Goal: Task Accomplishment & Management: Manage account settings

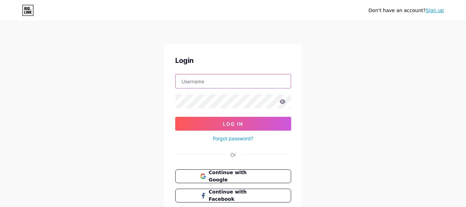
click at [245, 80] on input "text" at bounding box center [232, 81] width 115 height 14
type input "[EMAIL_ADDRESS][DOMAIN_NAME]"
click at [283, 102] on icon at bounding box center [282, 101] width 6 height 5
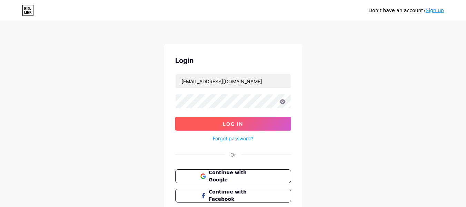
click at [250, 120] on button "Log In" at bounding box center [233, 124] width 116 height 14
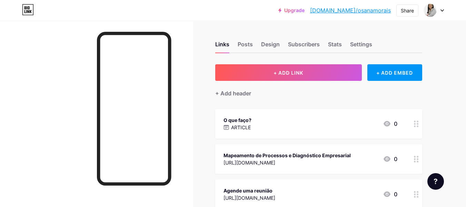
click at [444, 11] on div "Upgrade [DOMAIN_NAME]/osanam... [DOMAIN_NAME]/osanamorais Share Switch accounts…" at bounding box center [233, 10] width 466 height 12
click at [441, 10] on icon at bounding box center [442, 11] width 3 height 2
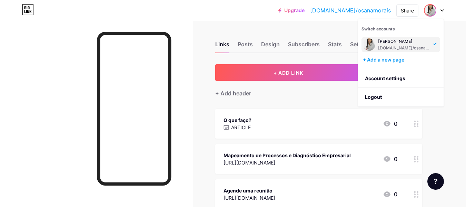
click at [399, 41] on div "[PERSON_NAME]" at bounding box center [404, 42] width 53 height 6
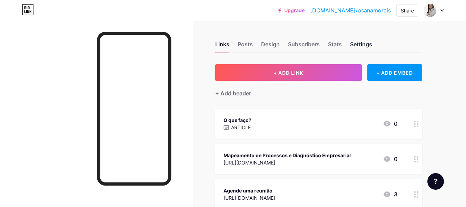
click at [360, 43] on div "Settings" at bounding box center [361, 46] width 22 height 12
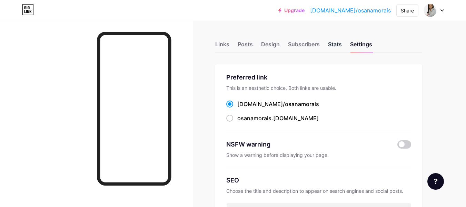
click at [337, 42] on div "Stats" at bounding box center [335, 46] width 14 height 12
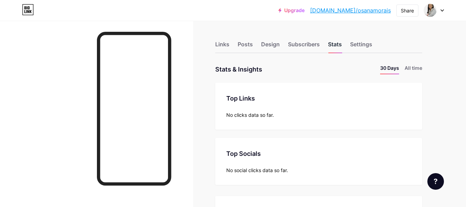
scroll to position [207, 466]
click at [382, 7] on link "[DOMAIN_NAME]/osanamorais" at bounding box center [350, 10] width 81 height 8
click at [225, 43] on div "Links" at bounding box center [222, 46] width 14 height 12
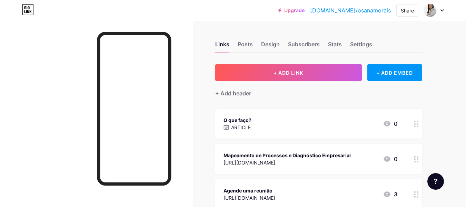
click at [441, 12] on div at bounding box center [434, 10] width 20 height 12
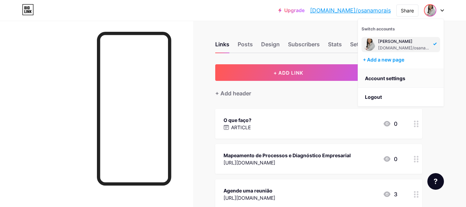
click at [400, 79] on link "Account settings" at bounding box center [401, 78] width 86 height 19
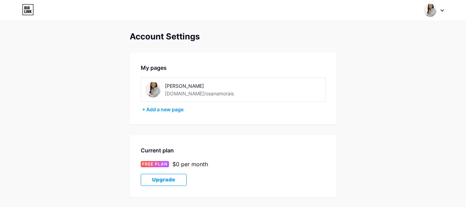
click at [152, 91] on img at bounding box center [153, 90] width 16 height 16
click at [177, 90] on div "[DOMAIN_NAME]/osanamorais" at bounding box center [199, 93] width 69 height 7
drag, startPoint x: 171, startPoint y: 86, endPoint x: 148, endPoint y: 87, distance: 23.8
click at [148, 87] on div "Osana Morais bio.link/osanamorais" at bounding box center [203, 90] width 117 height 16
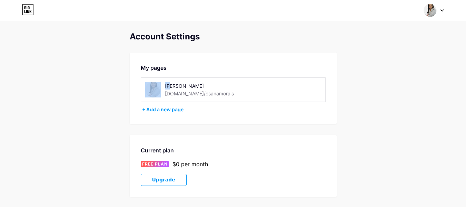
click at [154, 87] on img at bounding box center [153, 90] width 16 height 16
click at [109, 86] on div "Account Settings My pages Osana Morais bio.link/osanamorais + Add a new page Cu…" at bounding box center [233, 195] width 466 height 326
click at [153, 92] on img at bounding box center [153, 90] width 16 height 16
click at [174, 38] on div "Account Settings" at bounding box center [233, 37] width 207 height 10
click at [426, 10] on img at bounding box center [429, 10] width 13 height 13
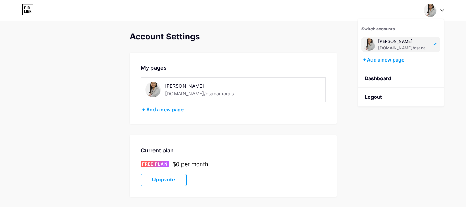
click at [442, 11] on icon at bounding box center [442, 11] width 3 height 2
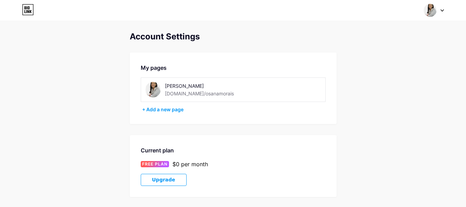
click at [154, 89] on img at bounding box center [153, 90] width 16 height 16
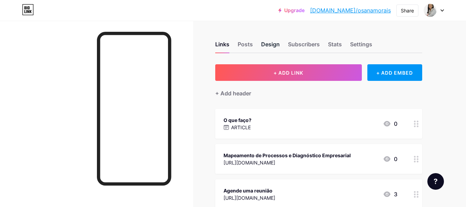
click at [269, 46] on div "Design" at bounding box center [270, 46] width 19 height 12
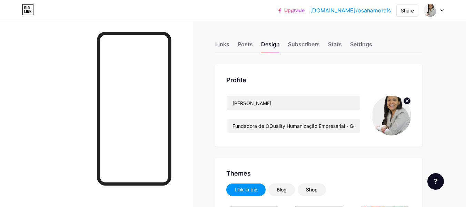
type input "#4f387a"
type input "#ffffff"
click at [407, 100] on icon at bounding box center [407, 100] width 2 height 2
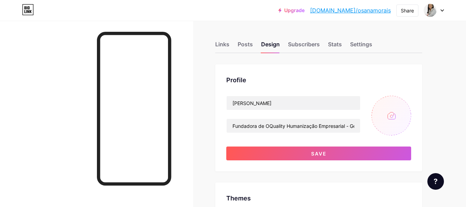
click at [391, 117] on input "file" at bounding box center [391, 116] width 40 height 40
type input "C:\fakepath\Gemini_Generated_Image_9viqd19viqd19viq.png"
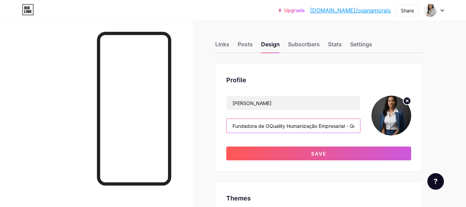
click at [343, 128] on input "Fundadora de OQuality Humanização Empresarial - Gestão e Acessibilidade com foc…" at bounding box center [293, 126] width 133 height 14
click at [350, 128] on input "Fundadora de OQuality Humanização Empresarial - Gestão e Acessibilidade com foc…" at bounding box center [293, 126] width 133 height 14
click at [356, 127] on input "Fundadora de OQuality Humanização Empresarial - Gestão e Acessibilidade com foc…" at bounding box center [293, 126] width 133 height 14
drag, startPoint x: 304, startPoint y: 127, endPoint x: 372, endPoint y: 121, distance: 68.1
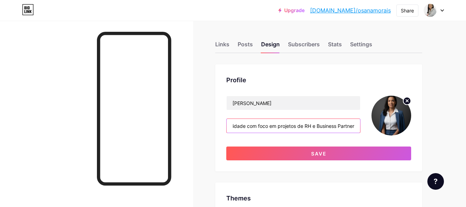
click at [372, 121] on div "Osana Morais Fundadora de OQuality Humanização Empresarial - Gestão e Acessibil…" at bounding box center [318, 116] width 185 height 40
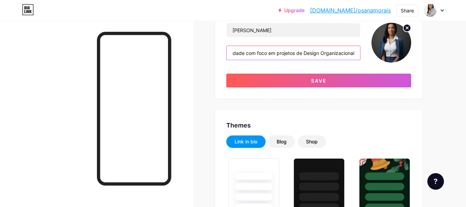
scroll to position [47, 0]
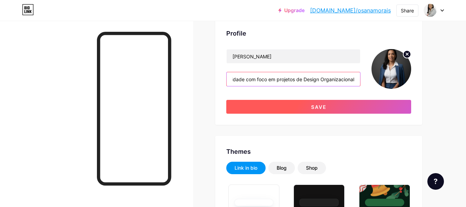
type input "Fundadora de OQuality Humanização Empresarial - Gestão e Acessibilidade com foc…"
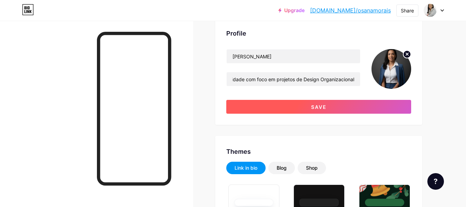
scroll to position [0, 0]
click at [340, 106] on button "Save" at bounding box center [318, 107] width 185 height 14
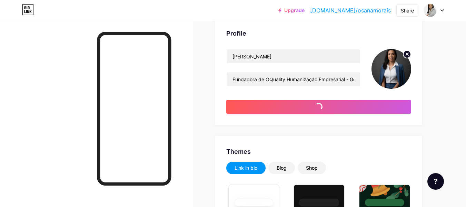
type input "#4f387a"
type input "#ffffff"
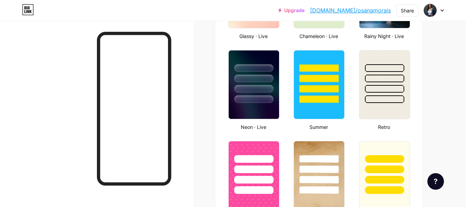
scroll to position [416, 0]
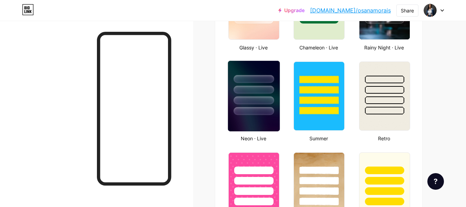
click at [262, 89] on div at bounding box center [253, 90] width 40 height 8
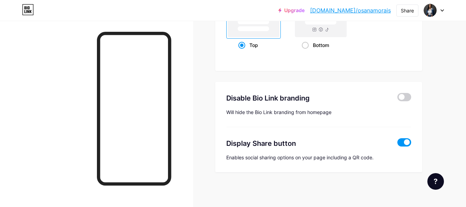
scroll to position [974, 0]
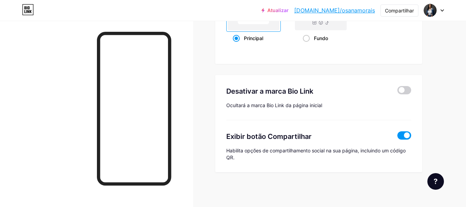
click at [402, 94] on span at bounding box center [404, 90] width 14 height 8
click at [397, 92] on input "checkbox" at bounding box center [397, 92] width 0 height 0
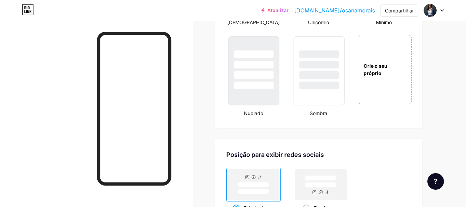
scroll to position [834, 0]
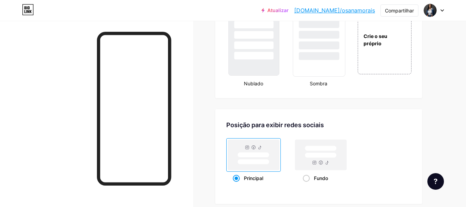
click at [323, 68] on div at bounding box center [319, 41] width 52 height 71
click at [267, 57] on div at bounding box center [254, 33] width 52 height 54
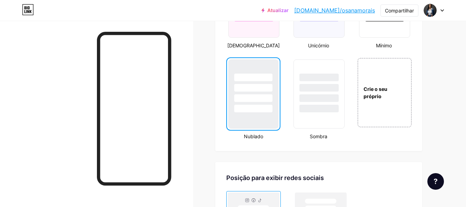
scroll to position [737, 0]
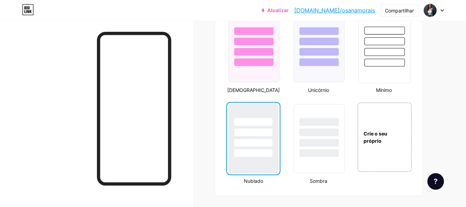
click at [397, 56] on div at bounding box center [384, 52] width 40 height 8
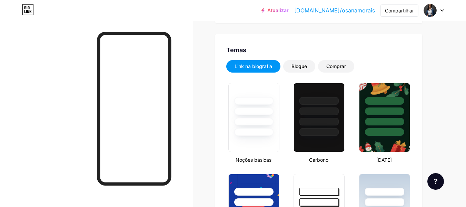
scroll to position [121, 0]
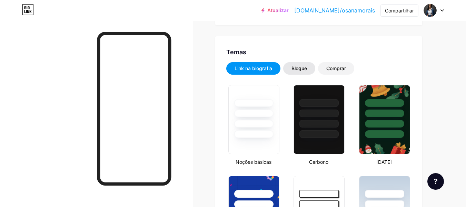
click at [306, 64] on div "Blogue" at bounding box center [299, 68] width 32 height 12
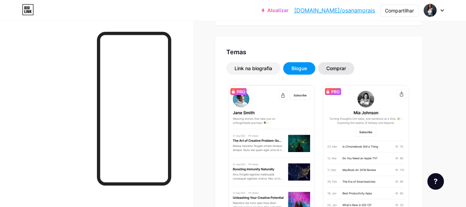
click at [335, 68] on font "Comprar" at bounding box center [336, 68] width 20 height 6
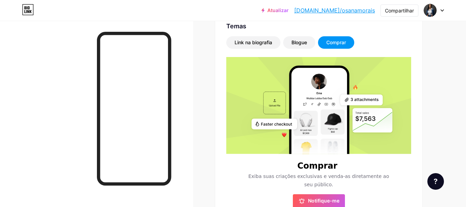
scroll to position [146, 0]
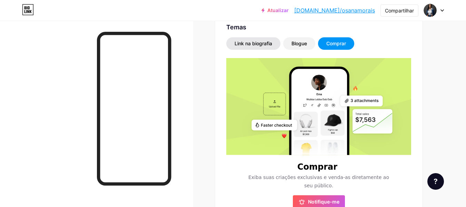
click at [259, 39] on div "Link na biografia" at bounding box center [253, 43] width 54 height 12
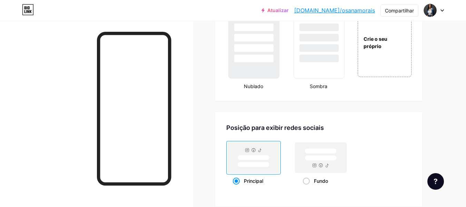
scroll to position [833, 0]
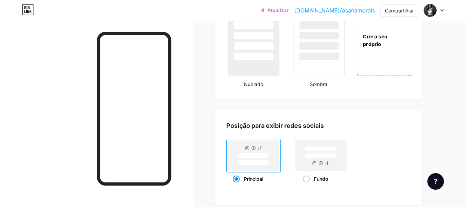
click at [387, 52] on div "Crie o seu próprio" at bounding box center [385, 39] width 56 height 71
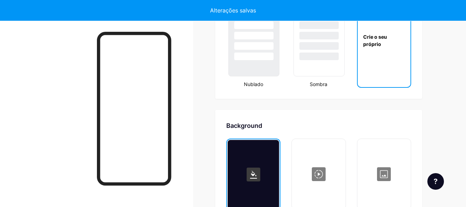
scroll to position [923, 0]
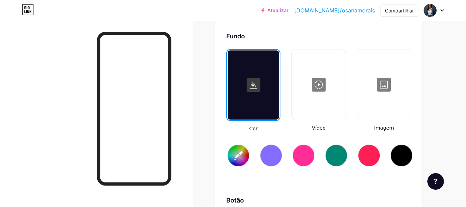
type input "#ffffff"
type input "#000000"
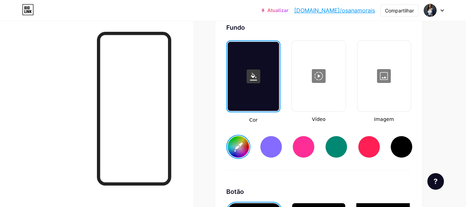
scroll to position [928, 0]
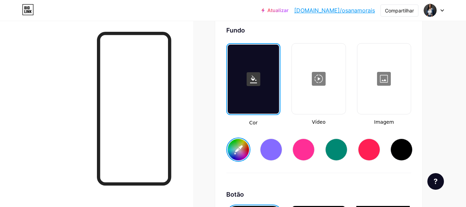
click at [237, 159] on input "#ffffff" at bounding box center [238, 149] width 21 height 21
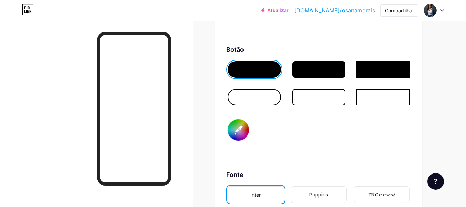
scroll to position [1085, 0]
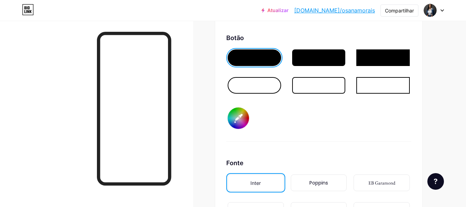
click at [246, 123] on input "#000000" at bounding box center [238, 117] width 21 height 21
type input "#b5bbe8"
type input "#7369a5"
type input "#b5bbe8"
type input "#6355aa"
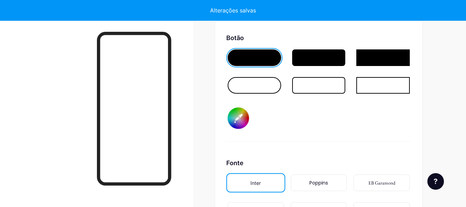
type input "#b5bbe8"
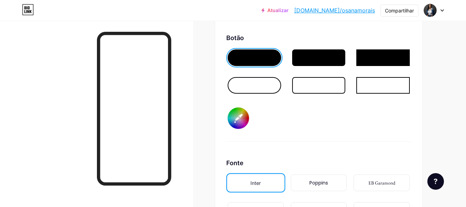
type input "#6355aa"
click at [337, 42] on div "Botão" at bounding box center [318, 37] width 185 height 9
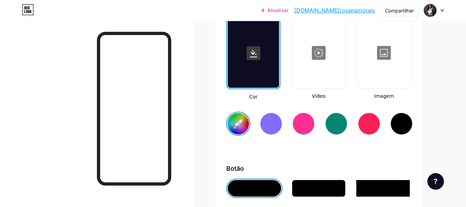
scroll to position [946, 0]
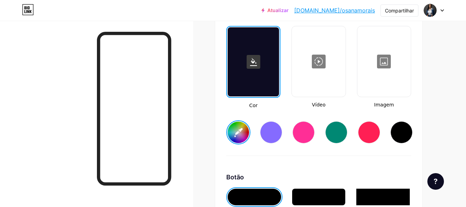
click at [238, 143] on input "#b5bbe8" at bounding box center [238, 131] width 21 height 21
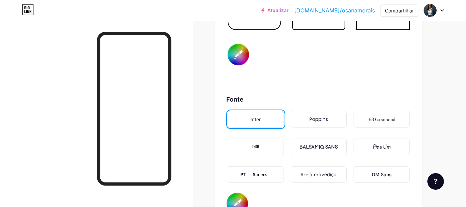
scroll to position [1171, 0]
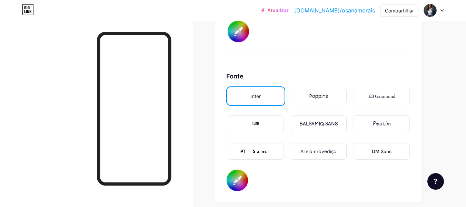
click at [255, 127] on font "TEKO" at bounding box center [255, 123] width 7 height 7
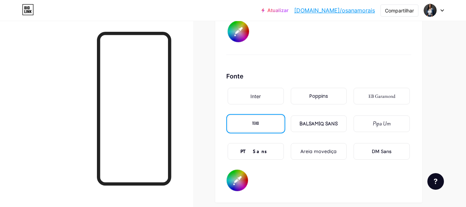
click at [310, 154] on font "Areia movediça" at bounding box center [318, 151] width 36 height 6
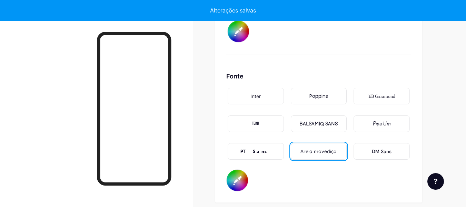
type input "#e4e6f7"
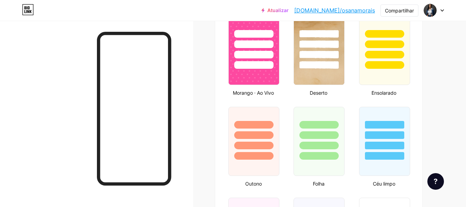
scroll to position [0, 0]
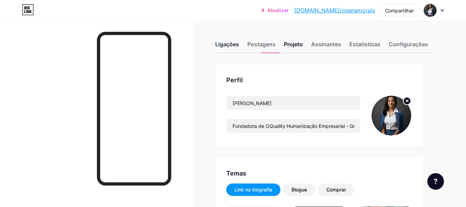
click at [234, 44] on font "Ligações" at bounding box center [227, 44] width 24 height 7
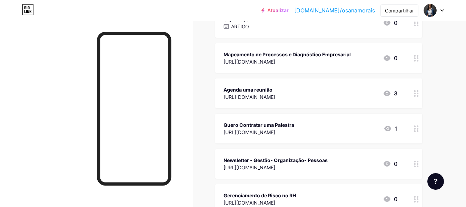
scroll to position [102, 0]
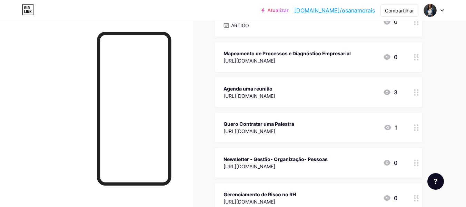
click at [387, 91] on icon at bounding box center [387, 92] width 8 height 8
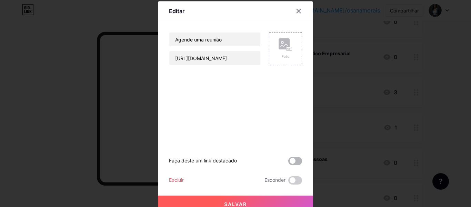
click at [291, 160] on span at bounding box center [295, 161] width 14 height 8
click at [288, 162] on input "checkbox" at bounding box center [288, 162] width 0 height 0
click at [234, 201] on font "Salvar" at bounding box center [235, 204] width 23 height 6
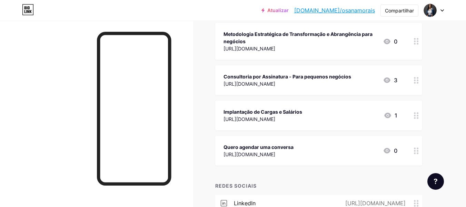
scroll to position [302, 0]
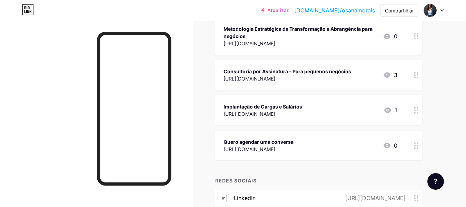
click at [387, 75] on icon at bounding box center [386, 75] width 7 height 6
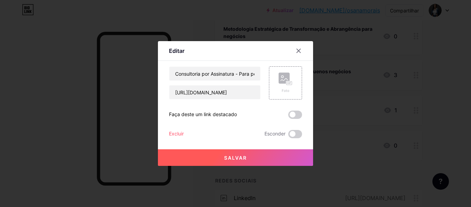
click at [295, 114] on span at bounding box center [295, 114] width 14 height 8
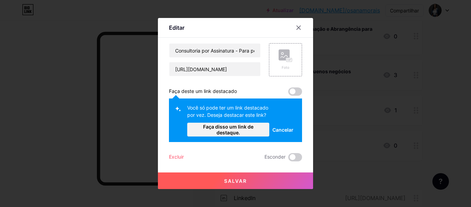
click at [280, 127] on font "Cancelar" at bounding box center [282, 130] width 21 height 6
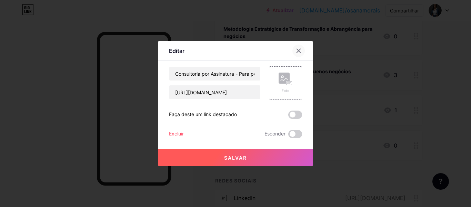
click at [299, 51] on icon at bounding box center [299, 51] width 4 height 4
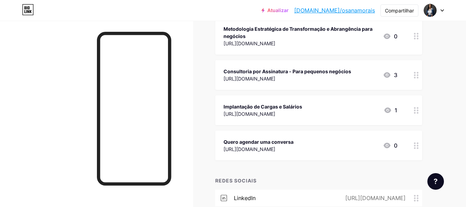
click at [387, 111] on icon at bounding box center [387, 110] width 7 height 6
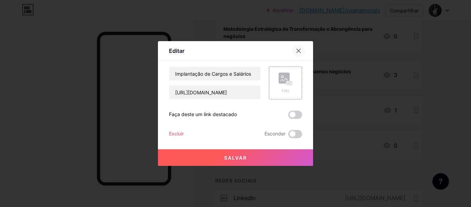
click at [301, 46] on div at bounding box center [298, 50] width 12 height 12
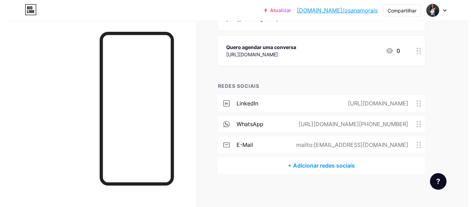
scroll to position [398, 0]
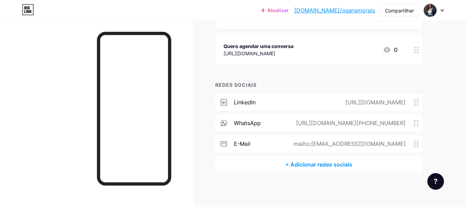
click at [330, 161] on font "+ Adicionar redes sociais" at bounding box center [318, 164] width 67 height 7
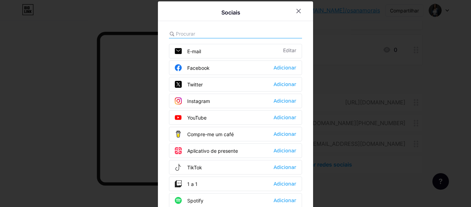
scroll to position [22, 0]
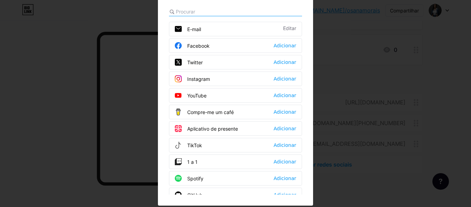
click at [307, 165] on div "Sociais E-mail Editar Facebook Adicionar Twitter Adicionar Instagram Adicionar …" at bounding box center [235, 92] width 155 height 226
click at [303, 151] on div "Sociais E-mail Editar Facebook Adicionar Twitter Adicionar Instagram Adicionar …" at bounding box center [235, 92] width 155 height 226
click at [263, 11] on div at bounding box center [235, 11] width 133 height 9
click at [232, 11] on input "text" at bounding box center [214, 11] width 76 height 7
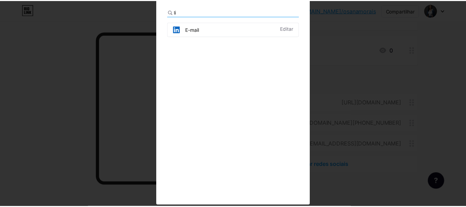
scroll to position [0, 0]
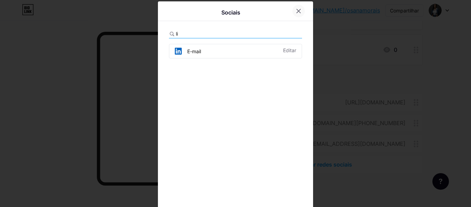
type input "li"
click at [296, 7] on div at bounding box center [298, 11] width 12 height 12
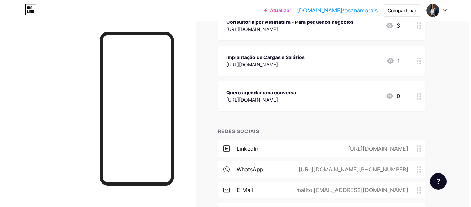
scroll to position [350, 0]
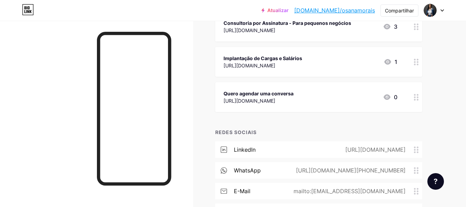
drag, startPoint x: 220, startPoint y: 66, endPoint x: 351, endPoint y: 67, distance: 131.0
click at [351, 67] on div "Implantação de Cargas e Salários https://wa.me/p/6191416757616506/5511982163351…" at bounding box center [318, 62] width 207 height 30
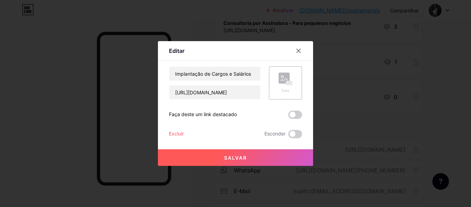
copy font "[URL][DOMAIN_NAME]"
click at [177, 92] on input "[URL][DOMAIN_NAME]" at bounding box center [214, 92] width 91 height 14
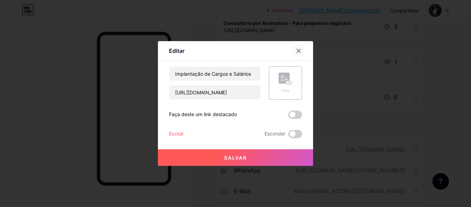
click at [299, 48] on icon at bounding box center [299, 51] width 6 height 6
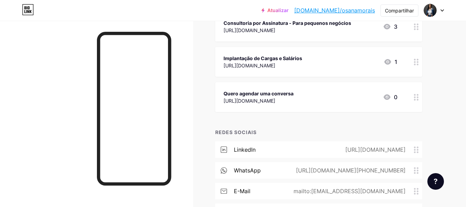
drag, startPoint x: 221, startPoint y: 66, endPoint x: 347, endPoint y: 64, distance: 126.2
click at [347, 64] on div "Implantação de Cargas e Salários https://wa.me/p/6191416757616506/5511982163351…" at bounding box center [318, 62] width 207 height 30
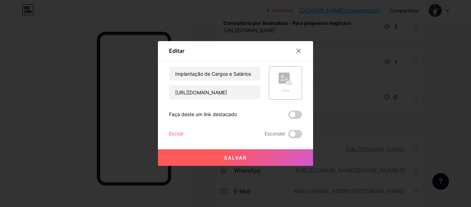
copy font "[URL][DOMAIN_NAME]"
click at [299, 48] on icon at bounding box center [299, 51] width 6 height 6
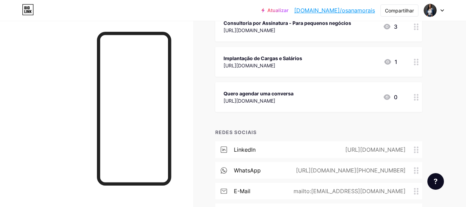
click at [368, 93] on div "Quero agendar uma conversa https://calendar.app.google/EJnHLnKGAsW3CsPK7 0" at bounding box center [310, 97] width 174 height 16
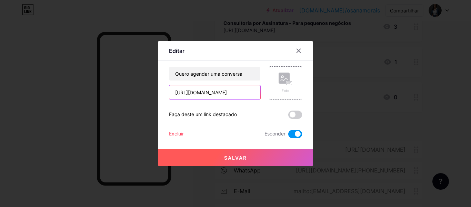
click at [174, 94] on input "[URL][DOMAIN_NAME]" at bounding box center [214, 92] width 91 height 14
paste input "wa.me/p/6191416757616506/5511982163351"
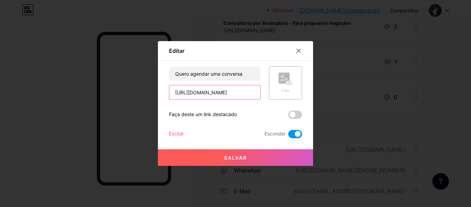
type input "[URL][DOMAIN_NAME]"
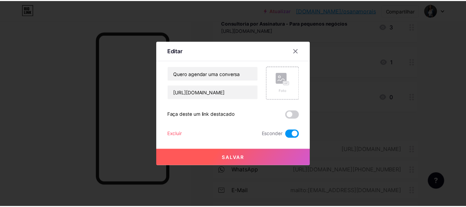
scroll to position [0, 0]
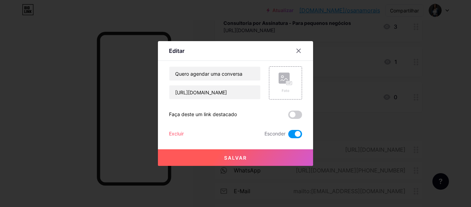
click at [220, 159] on button "Salvar" at bounding box center [235, 157] width 155 height 17
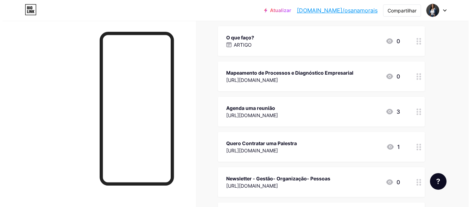
scroll to position [80, 0]
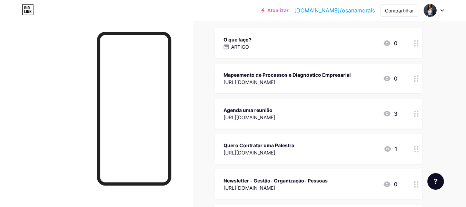
click at [317, 116] on div "Agenda uma reunião https://calendly.com/contato-oquality 3" at bounding box center [310, 114] width 174 height 16
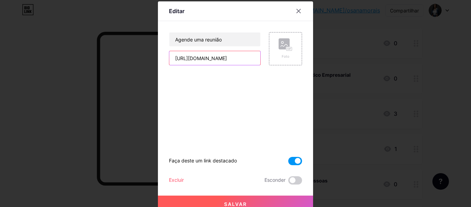
click at [170, 58] on input "[URL][DOMAIN_NAME]" at bounding box center [214, 58] width 91 height 14
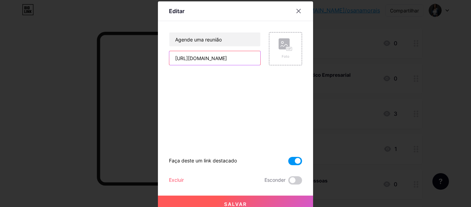
paste input "wa.me/p/6191416757616506/5511982163351"
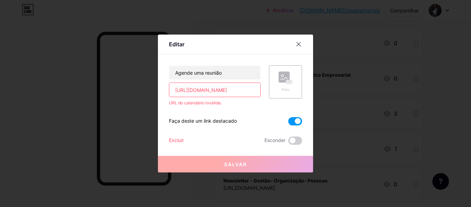
scroll to position [0, 0]
type input "[URL][DOMAIN_NAME]"
click at [222, 166] on button "Salvar" at bounding box center [235, 163] width 155 height 17
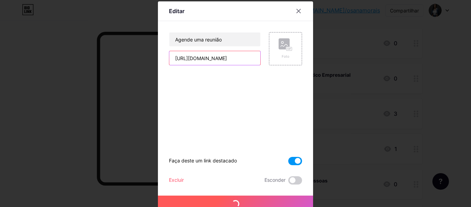
type input "[URL][DOMAIN_NAME]"
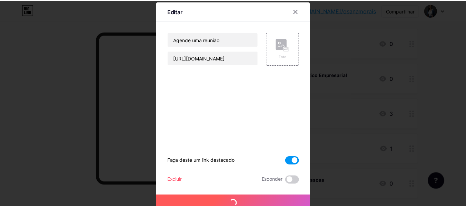
scroll to position [7, 0]
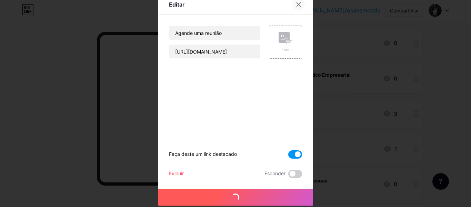
click at [297, 4] on icon at bounding box center [299, 5] width 6 height 6
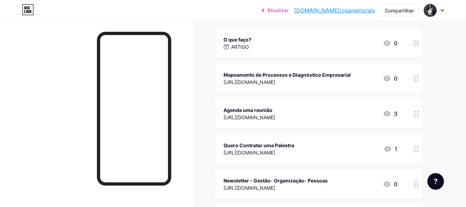
click at [345, 8] on font "[DOMAIN_NAME]/osanamorais" at bounding box center [334, 10] width 81 height 7
